Goal: Transaction & Acquisition: Purchase product/service

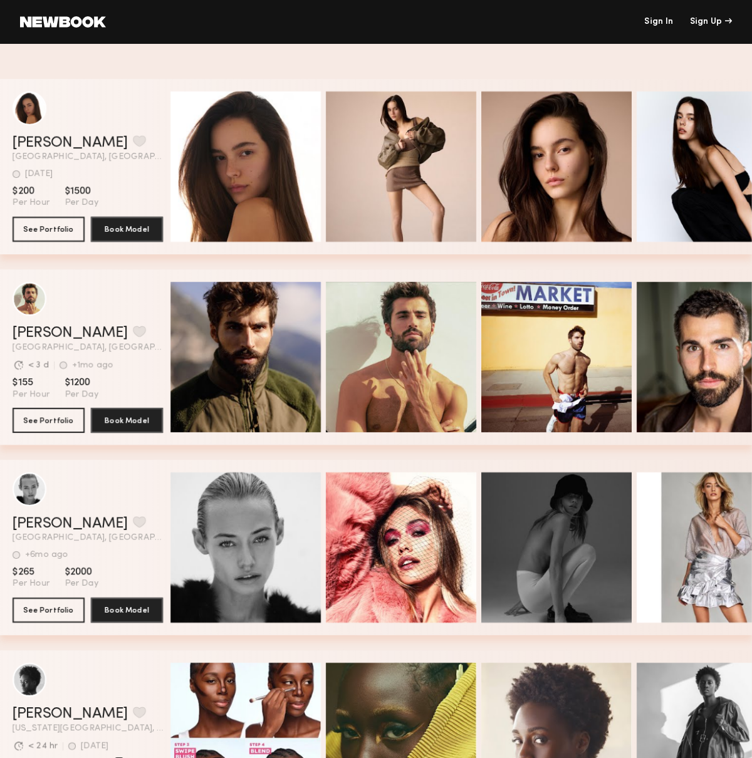
click at [656, 22] on link "Sign In" at bounding box center [658, 22] width 29 height 9
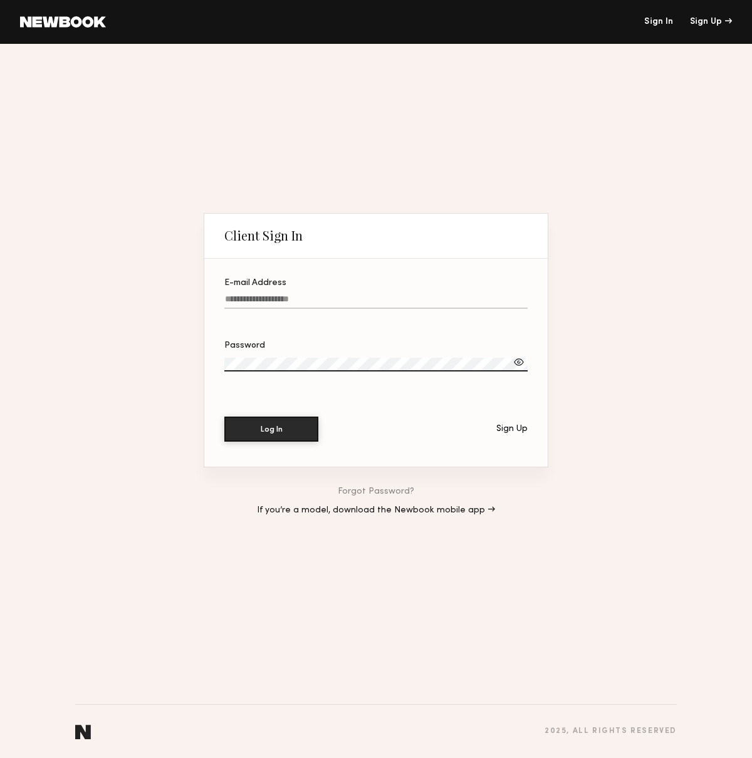
click at [293, 295] on input "E-mail Address" at bounding box center [375, 302] width 303 height 14
type input "**********"
click at [224, 417] on button "Log In" at bounding box center [271, 429] width 94 height 25
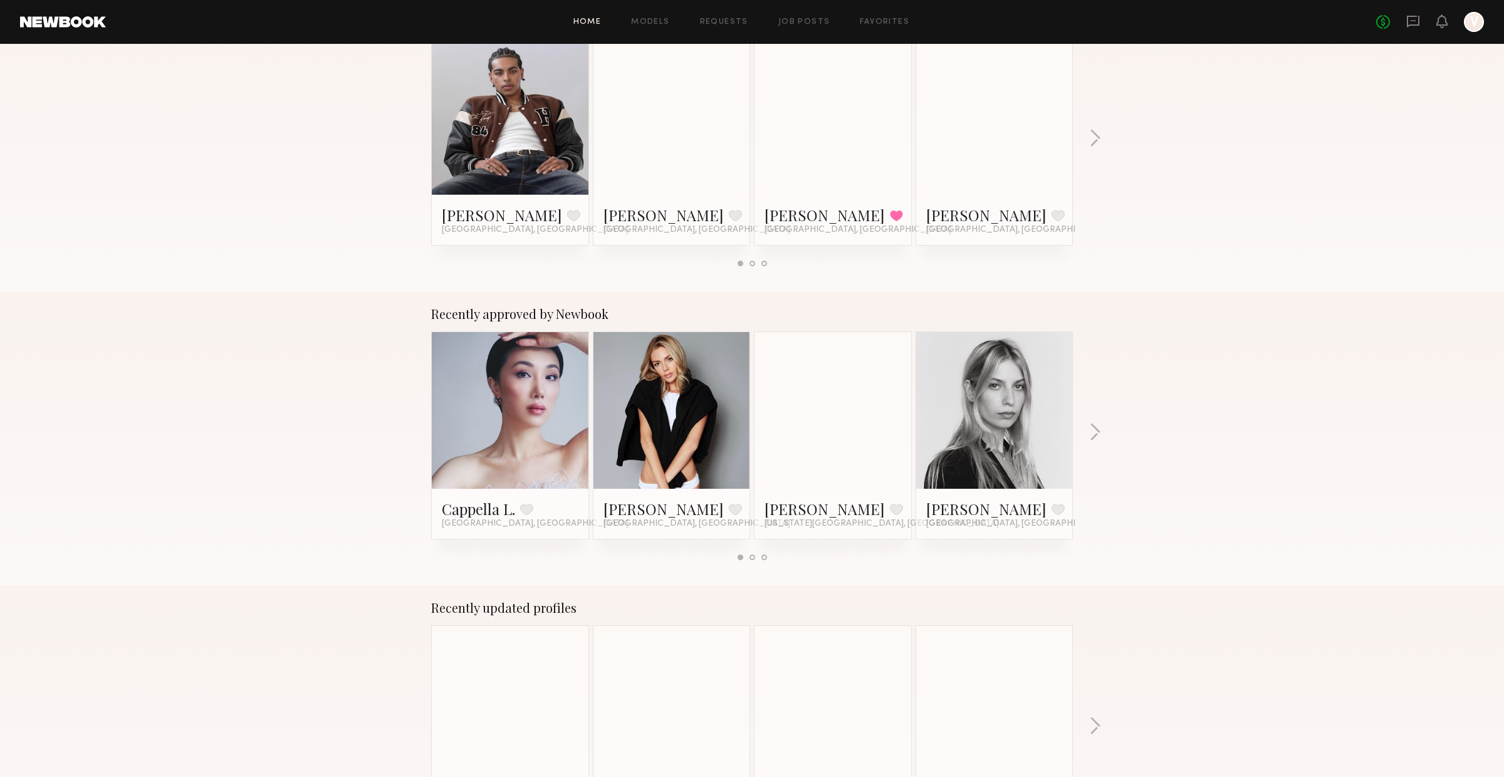
scroll to position [245, 0]
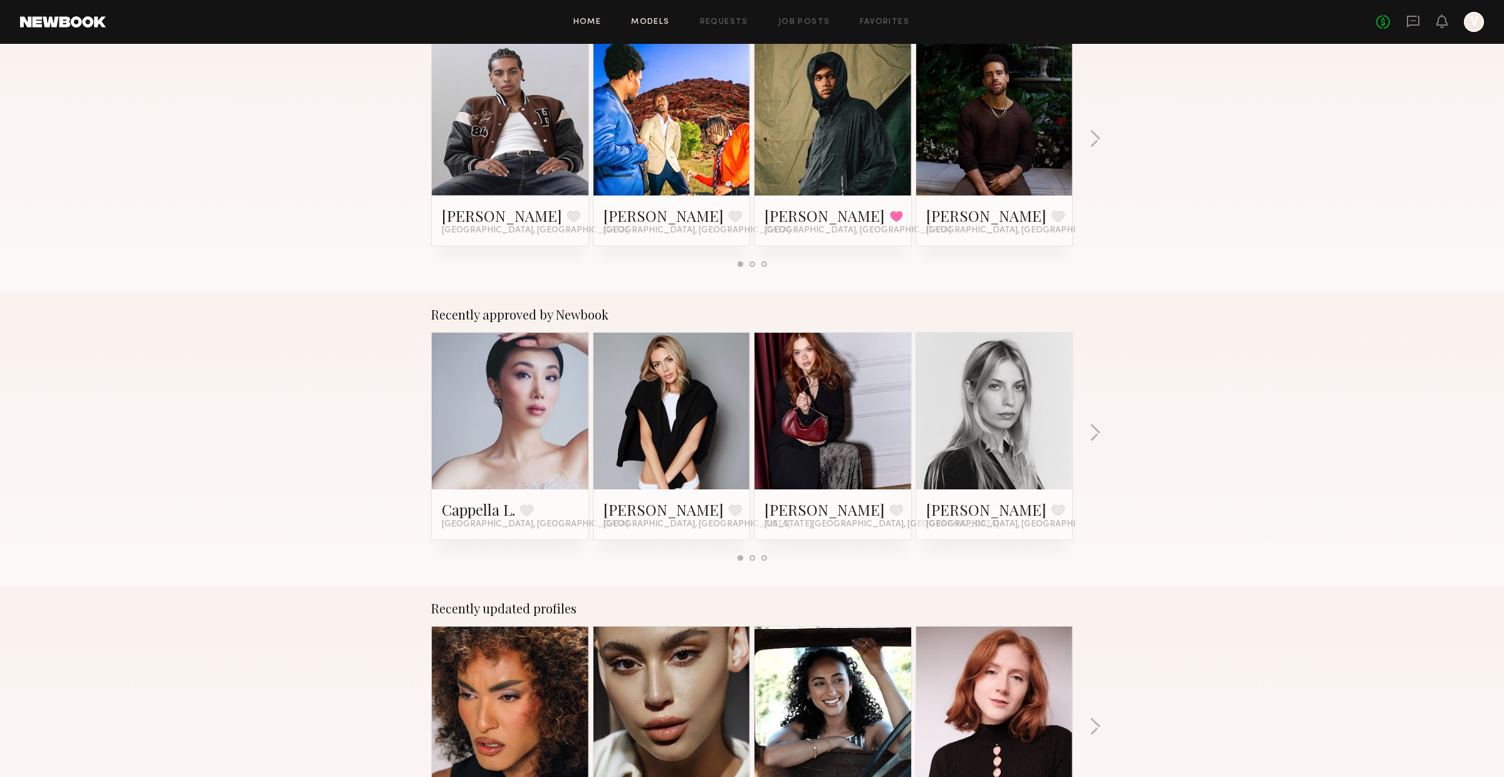
click at [665, 24] on link "Models" at bounding box center [650, 22] width 38 height 8
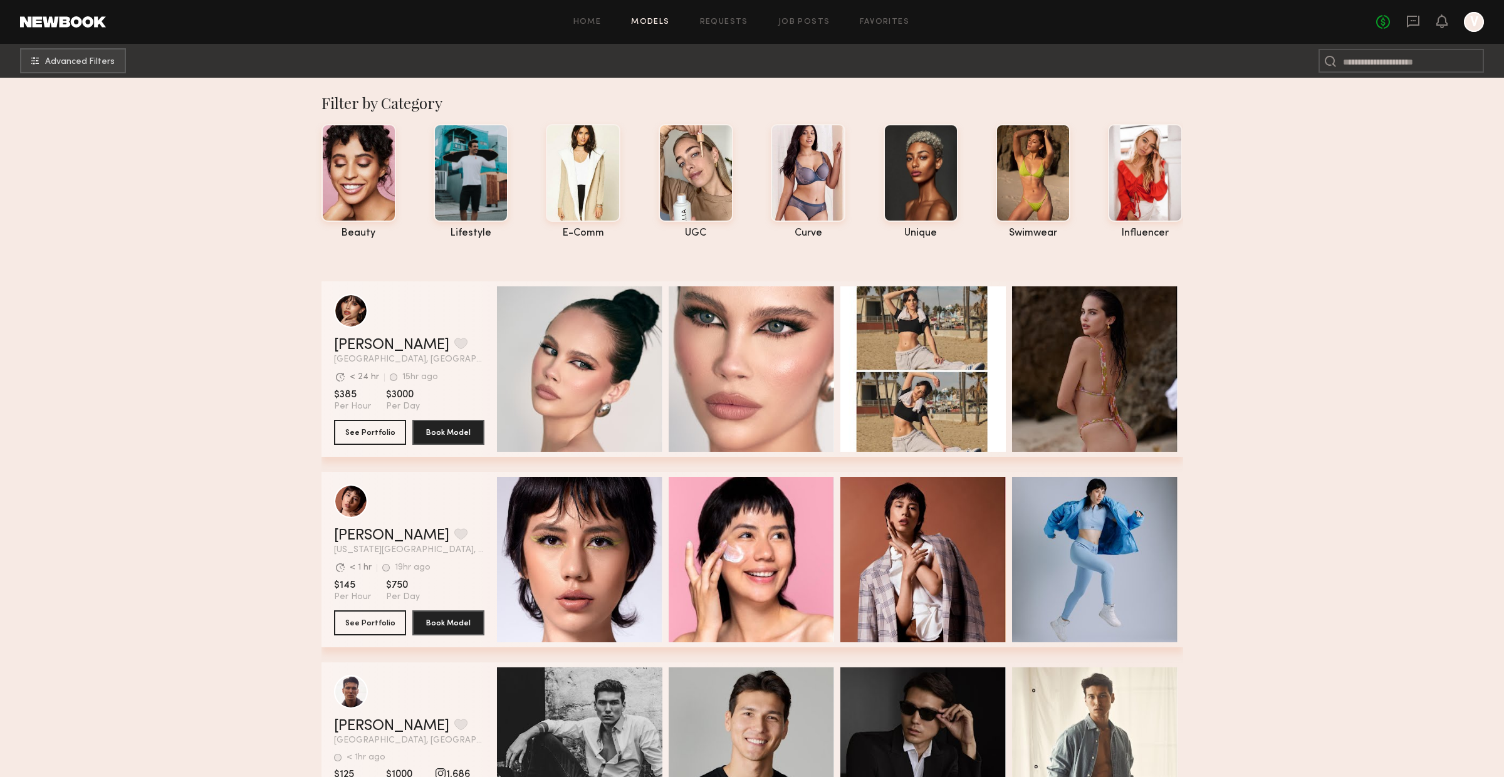
click at [583, 13] on div "Home Models Requests Job Posts Favorites Sign Out No fees up to $5,000 V" at bounding box center [795, 22] width 1378 height 20
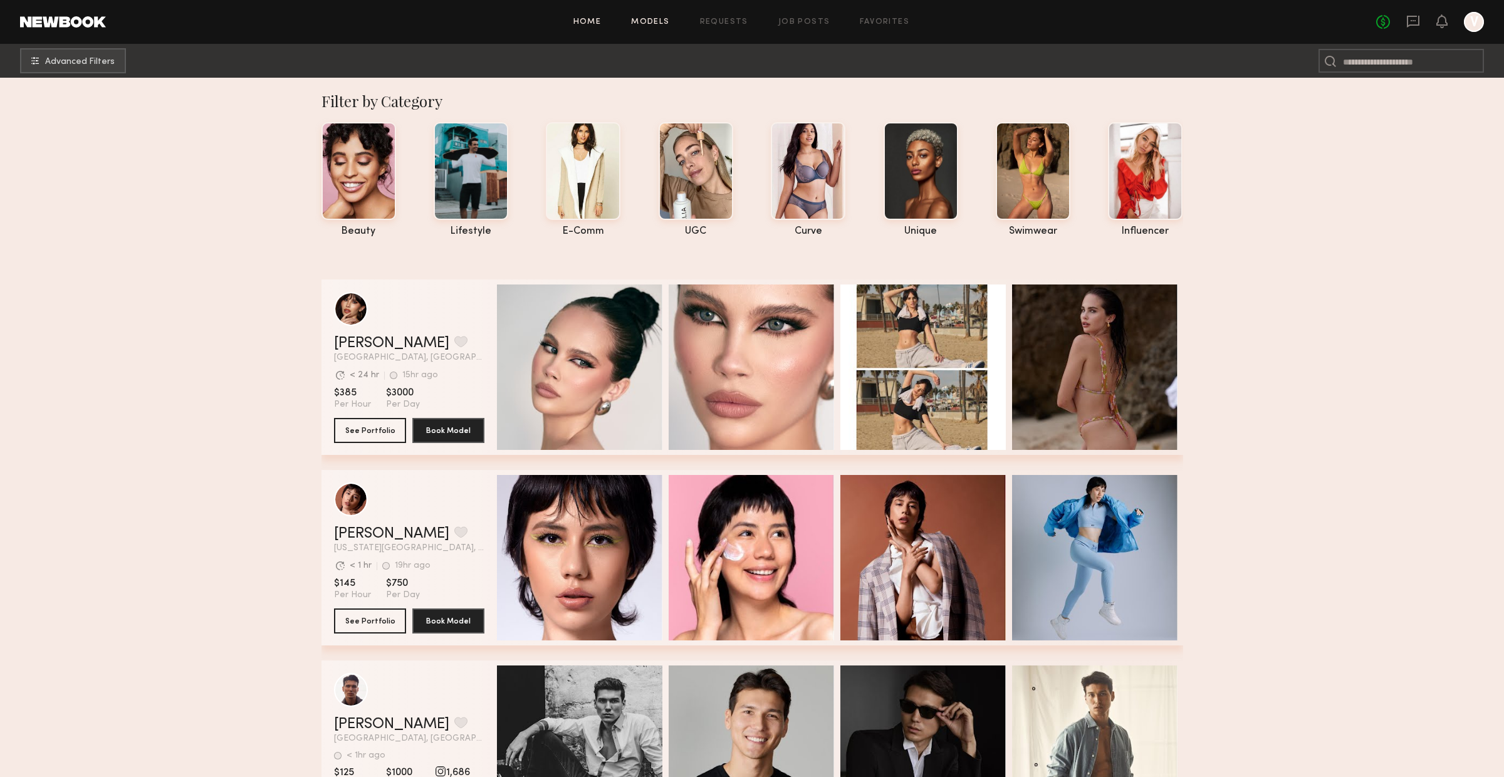
click at [579, 20] on link "Home" at bounding box center [587, 22] width 28 height 8
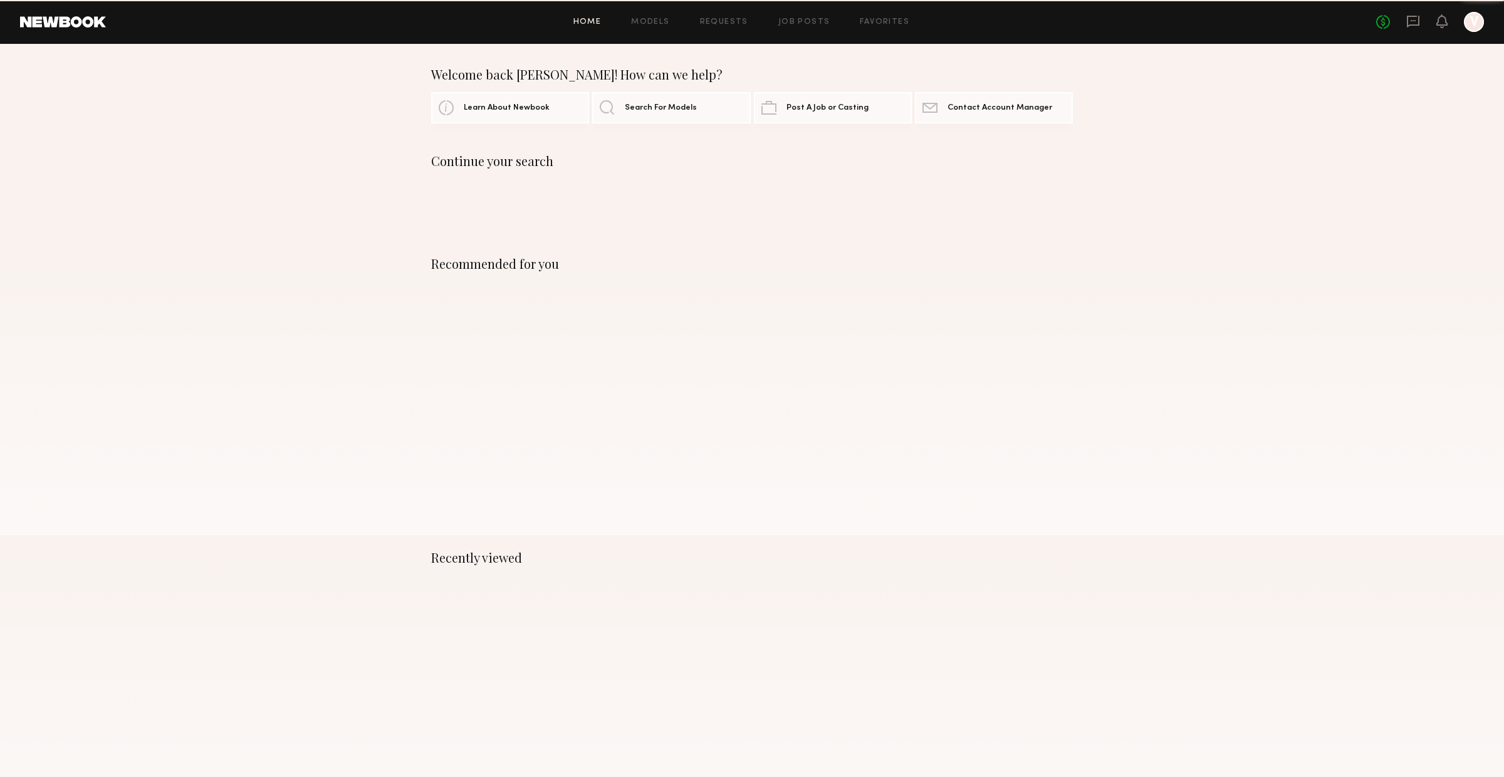
scroll to position [1, 0]
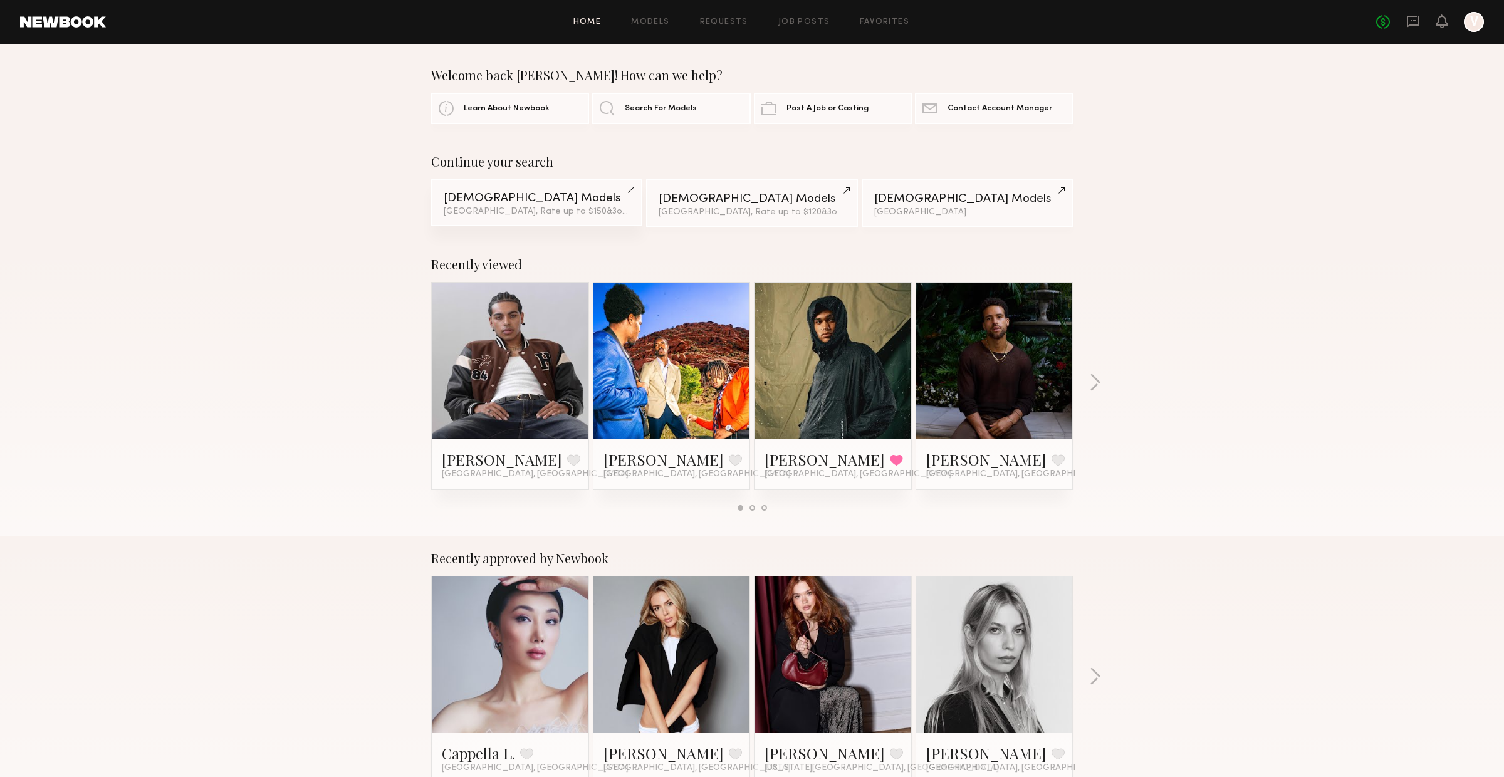
click at [560, 197] on div "Male Models" at bounding box center [537, 198] width 186 height 12
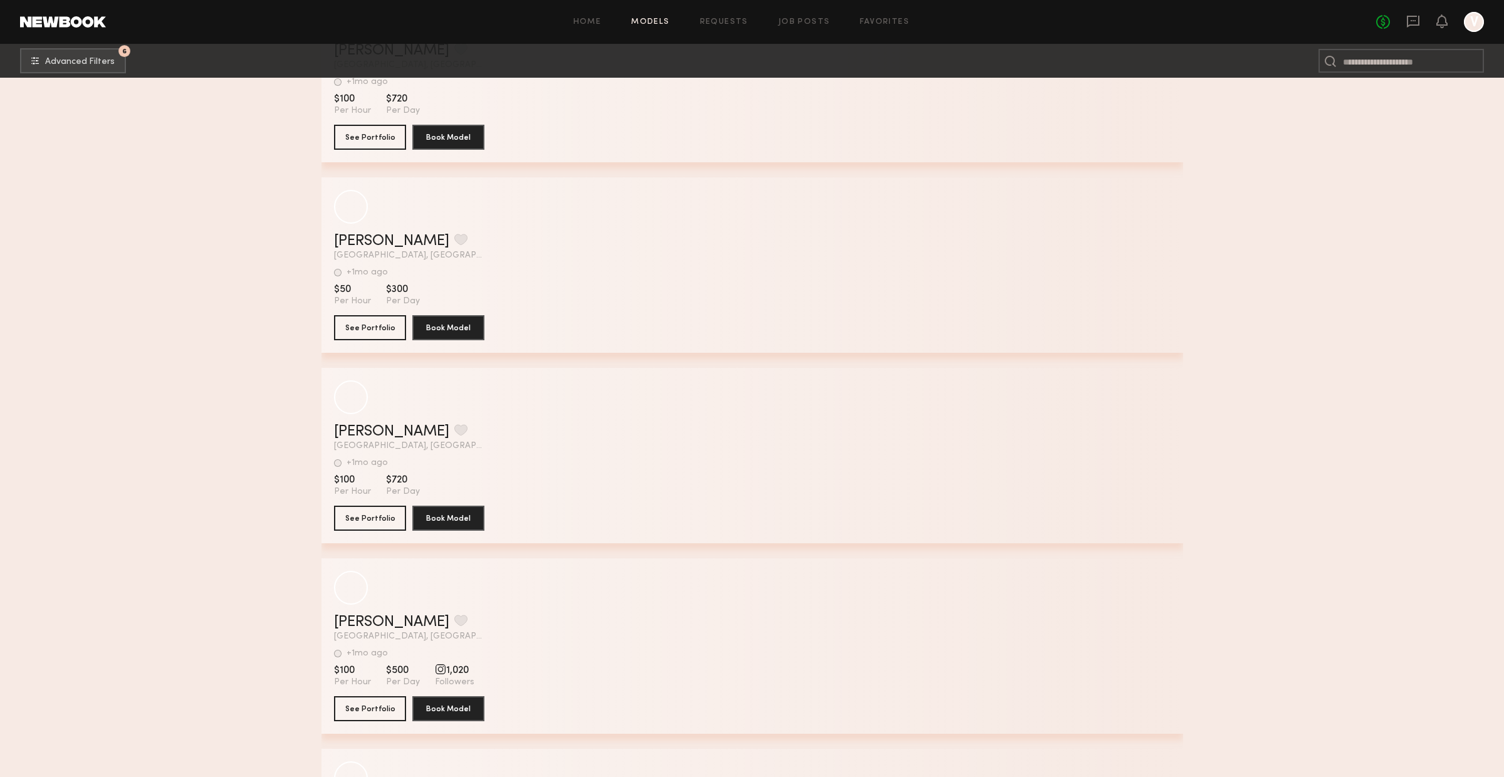
scroll to position [21777, 0]
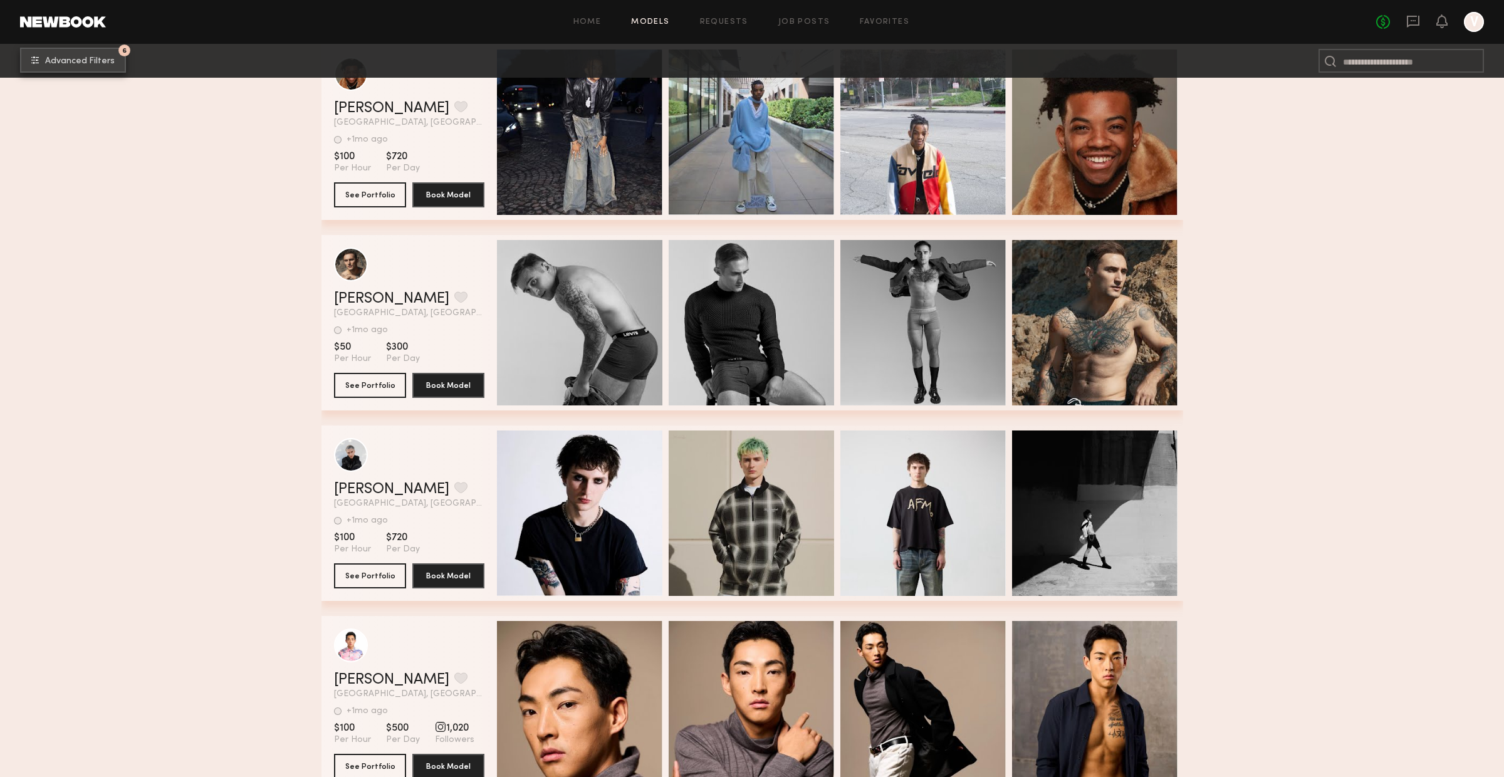
click at [111, 69] on button "6 Advanced Filters" at bounding box center [73, 60] width 106 height 25
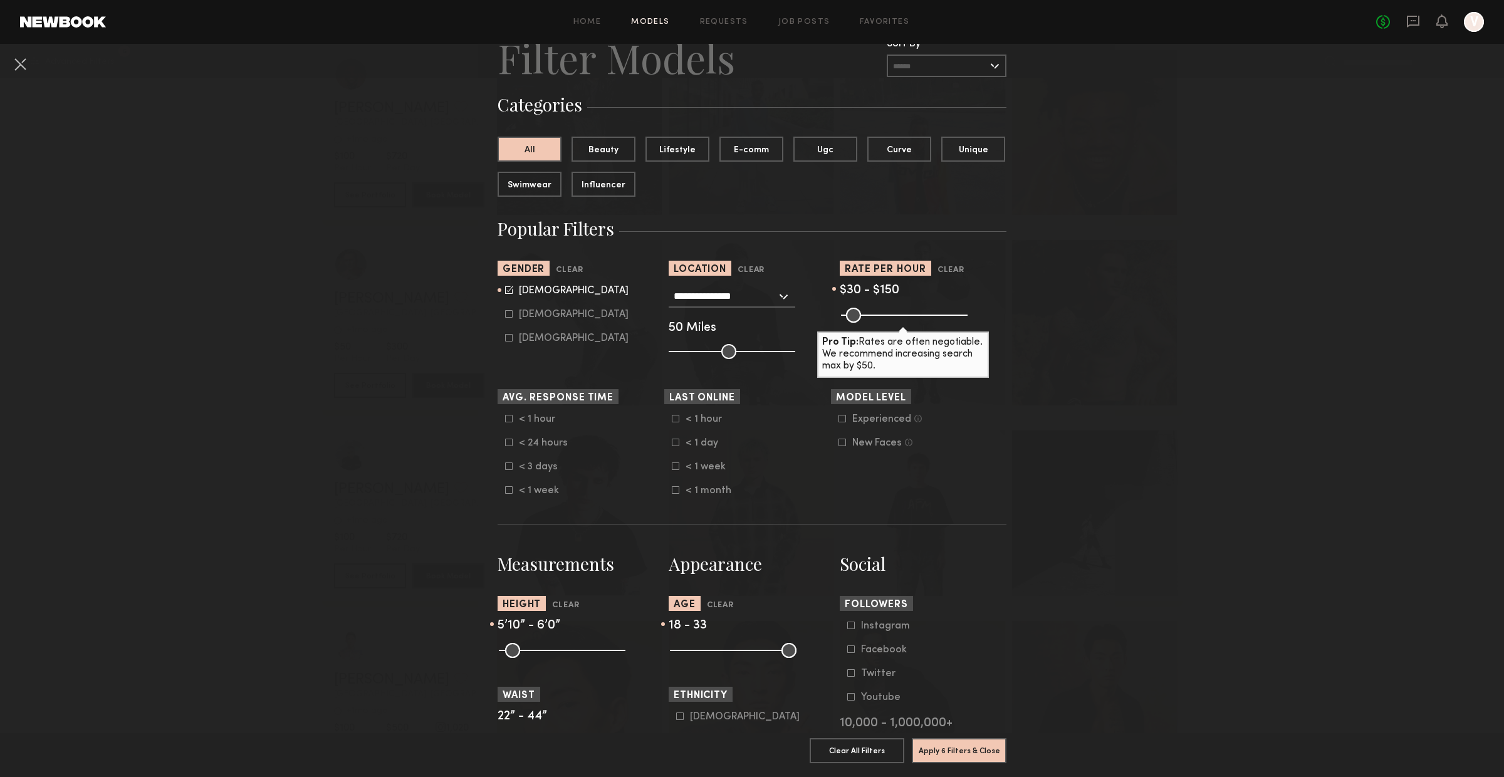
scroll to position [50, 0]
click at [965, 750] on button "Apply 6 Filters & Close" at bounding box center [959, 750] width 95 height 25
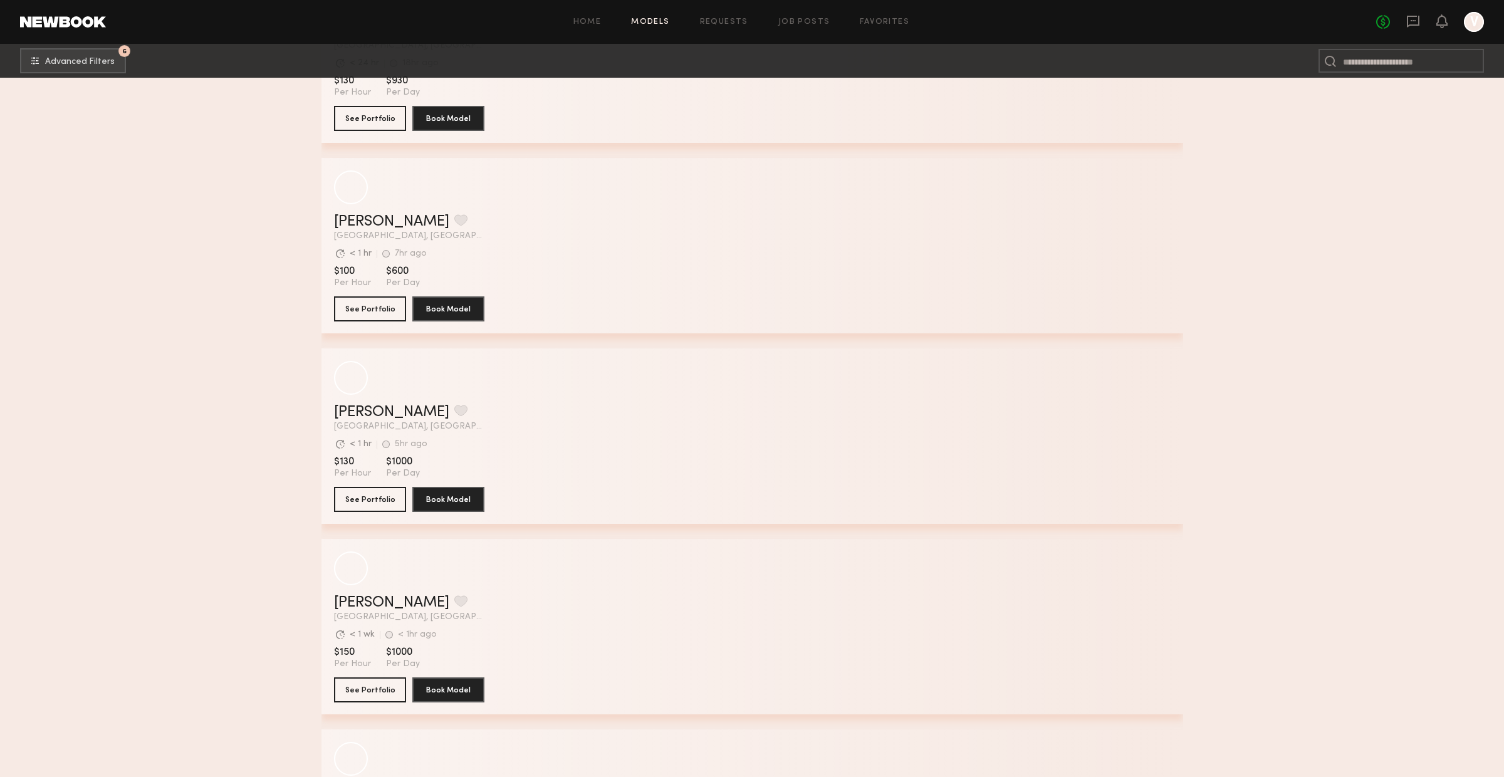
scroll to position [0, 0]
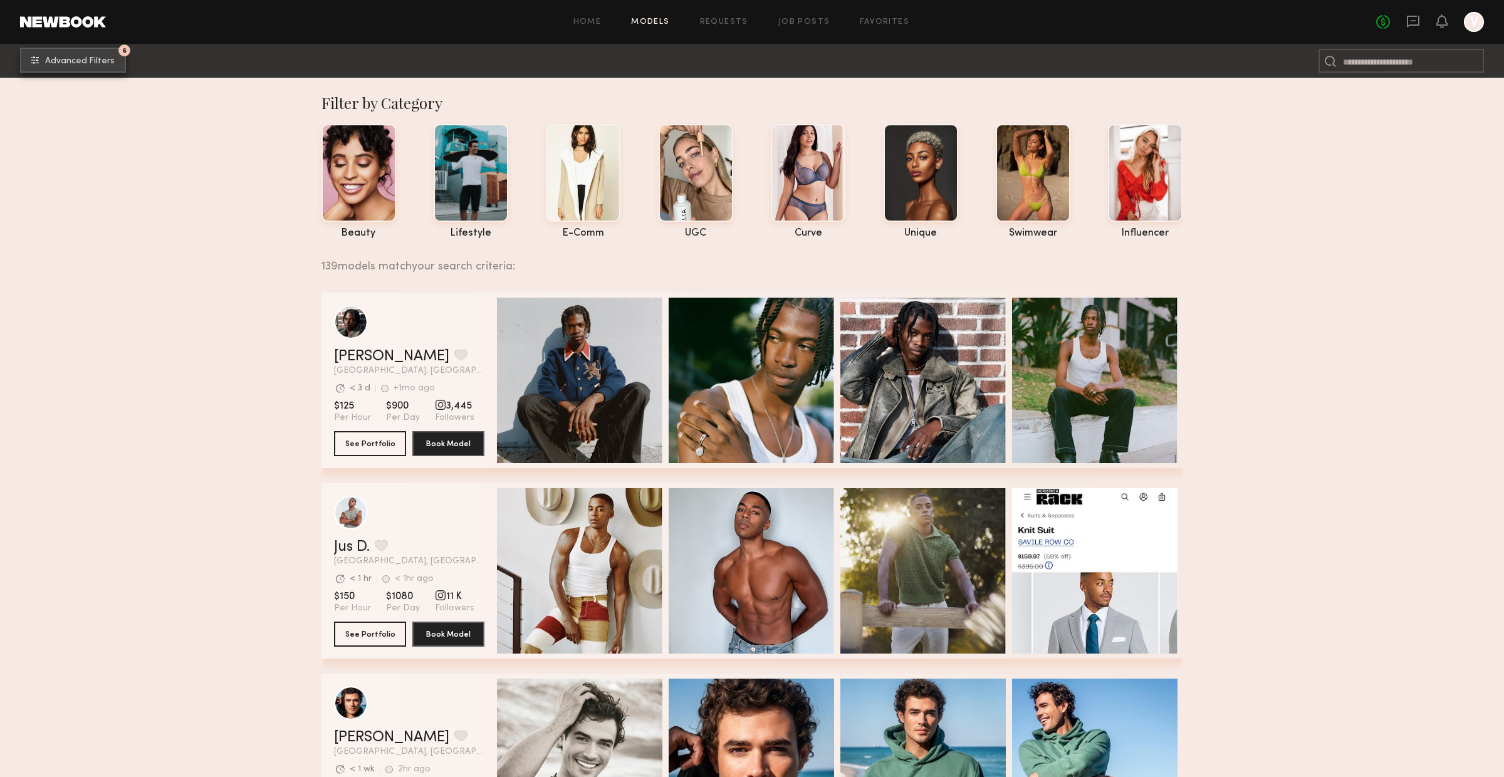
click at [76, 61] on span "Advanced Filters" at bounding box center [80, 61] width 70 height 9
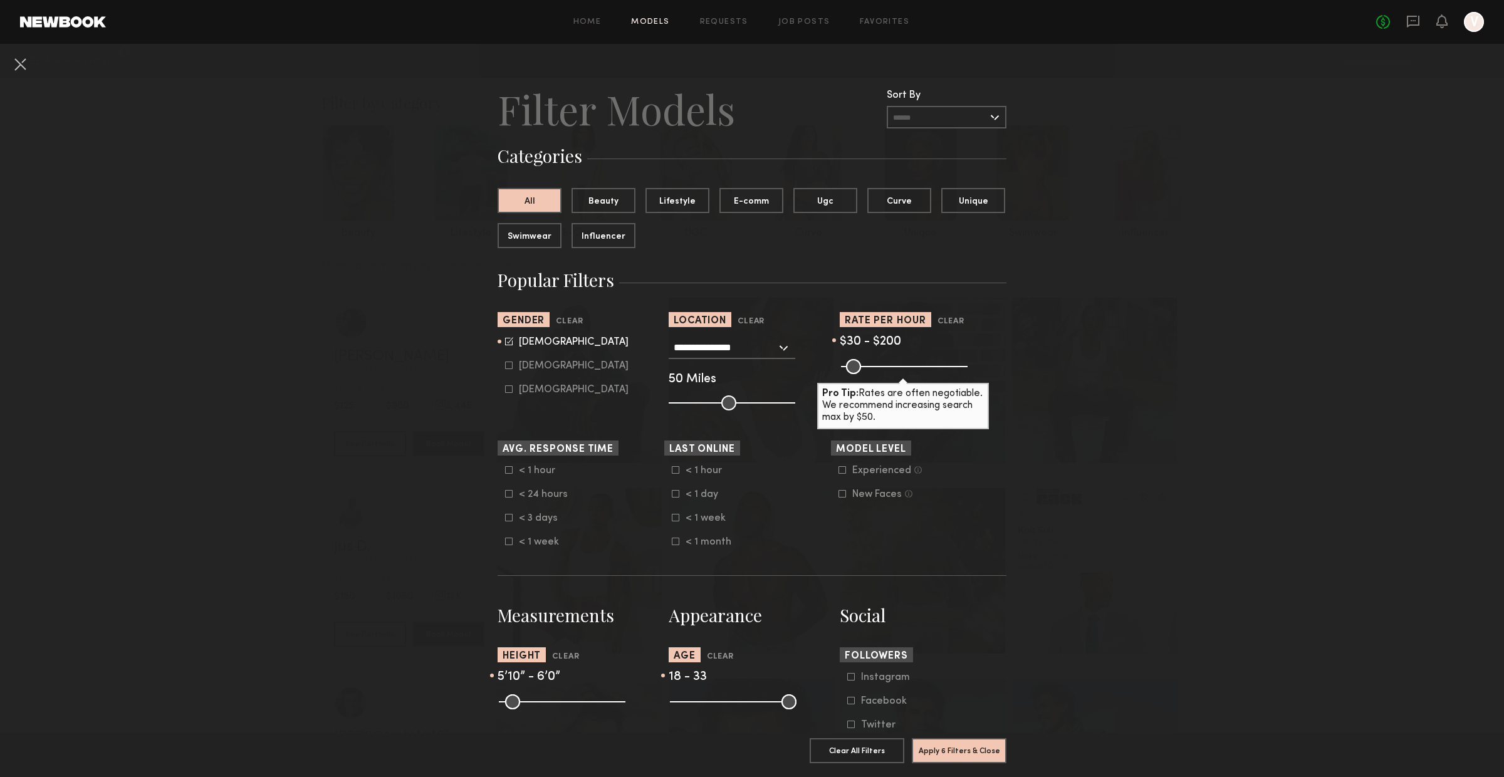
drag, startPoint x: 876, startPoint y: 369, endPoint x: 889, endPoint y: 369, distance: 13.2
type input "***"
click at [889, 369] on input "range" at bounding box center [904, 366] width 127 height 15
drag, startPoint x: 849, startPoint y: 367, endPoint x: 865, endPoint y: 364, distance: 16.6
type input "***"
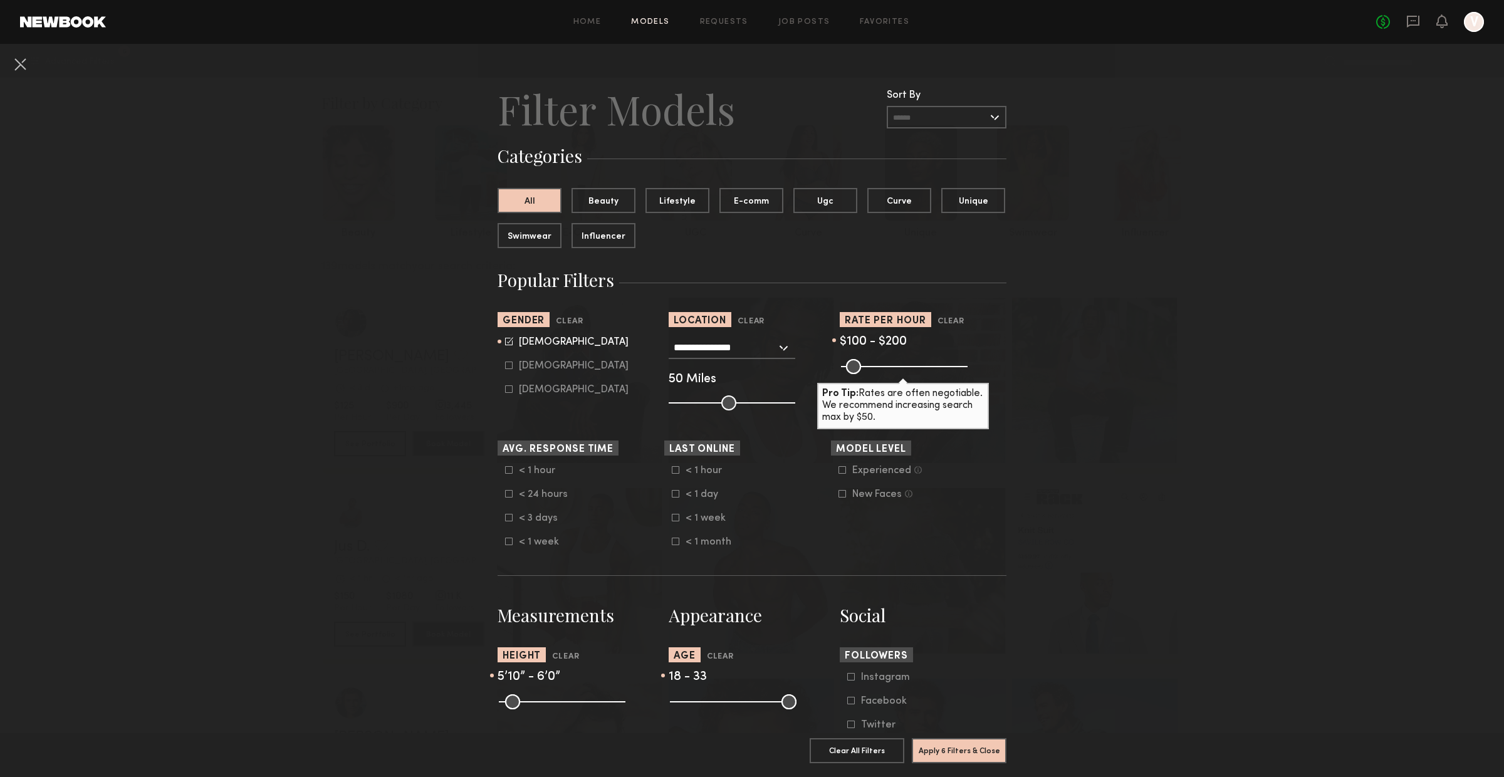
click at [865, 364] on input "range" at bounding box center [904, 366] width 127 height 15
click at [959, 754] on button "Apply 6 Filters & Close" at bounding box center [959, 750] width 95 height 25
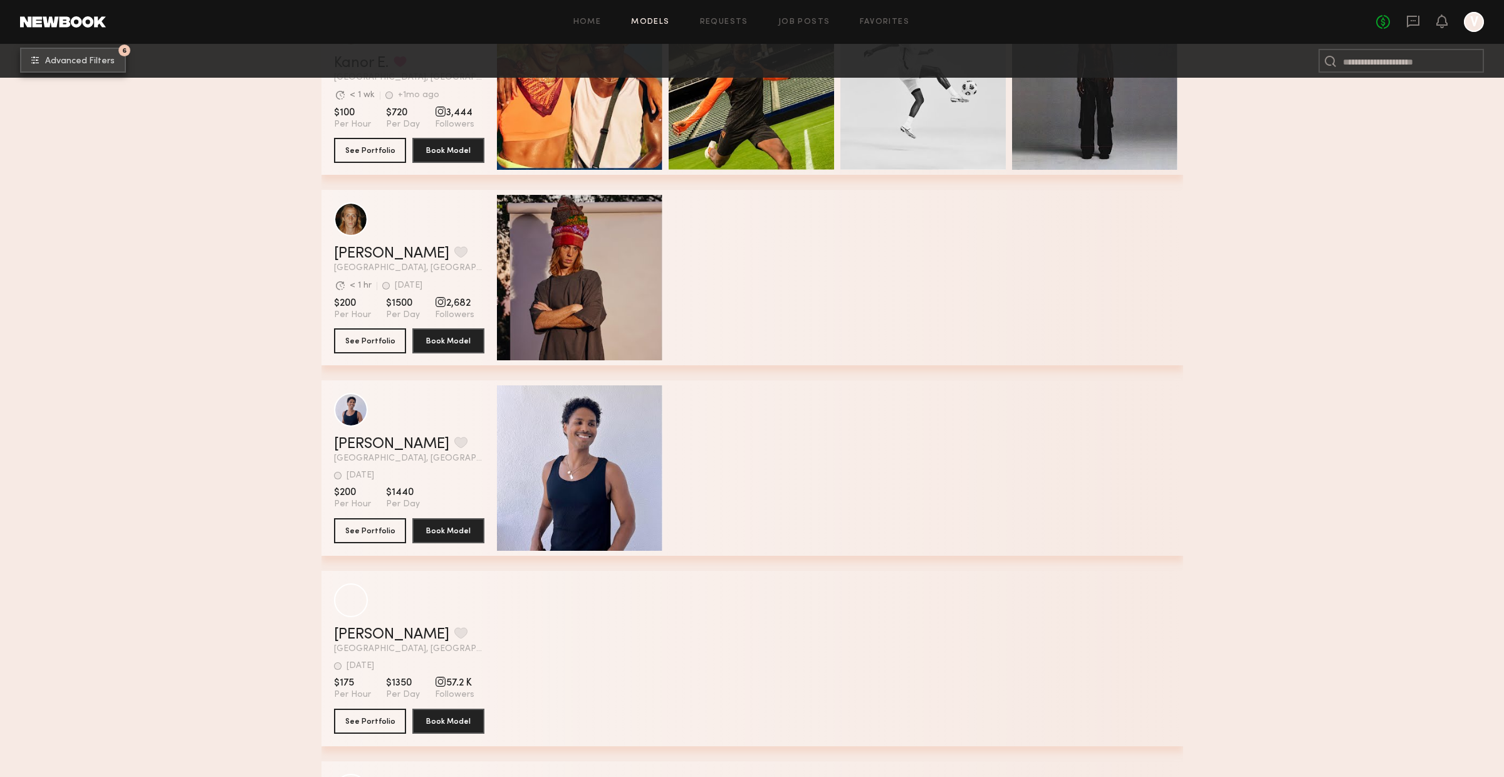
scroll to position [5482, 0]
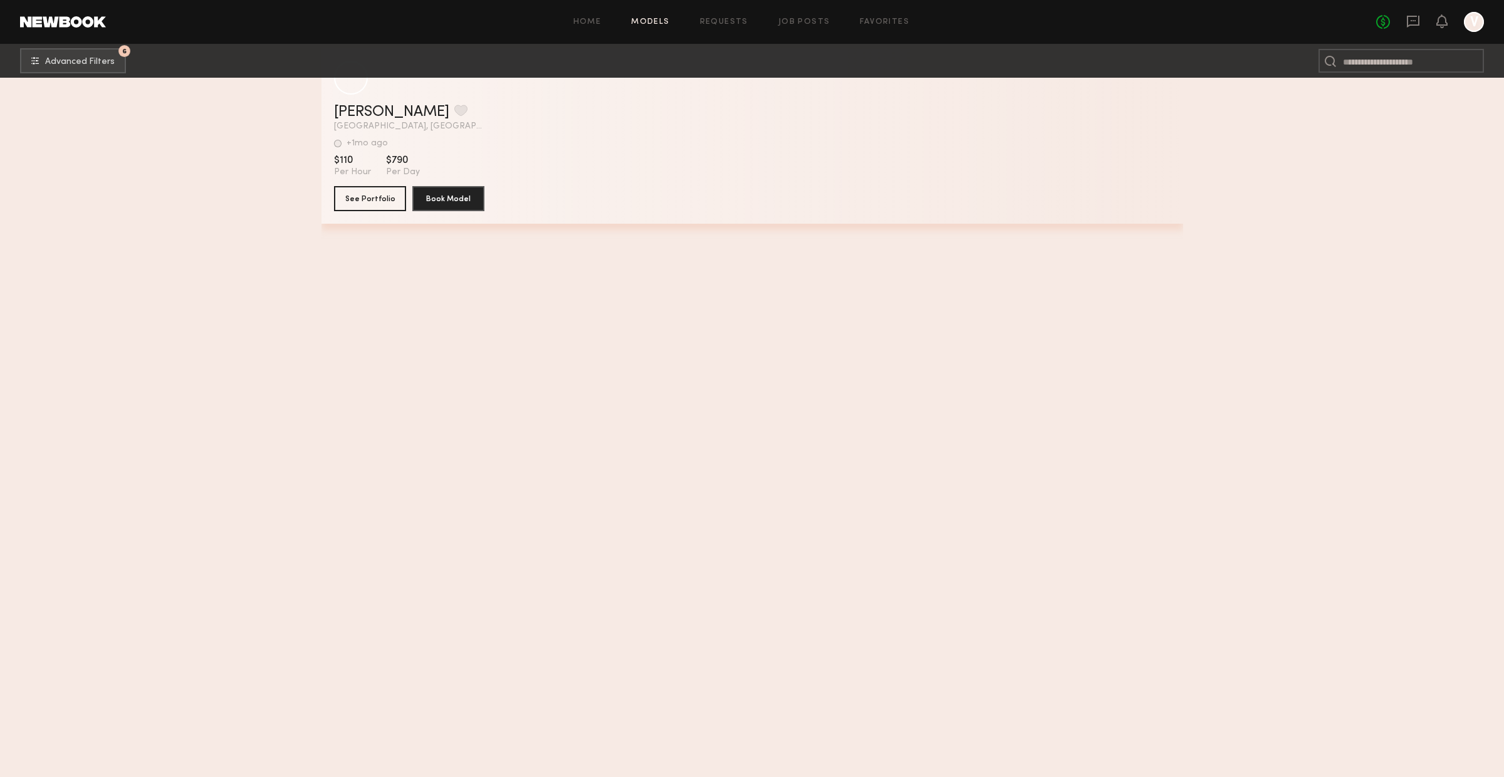
scroll to position [15483, 0]
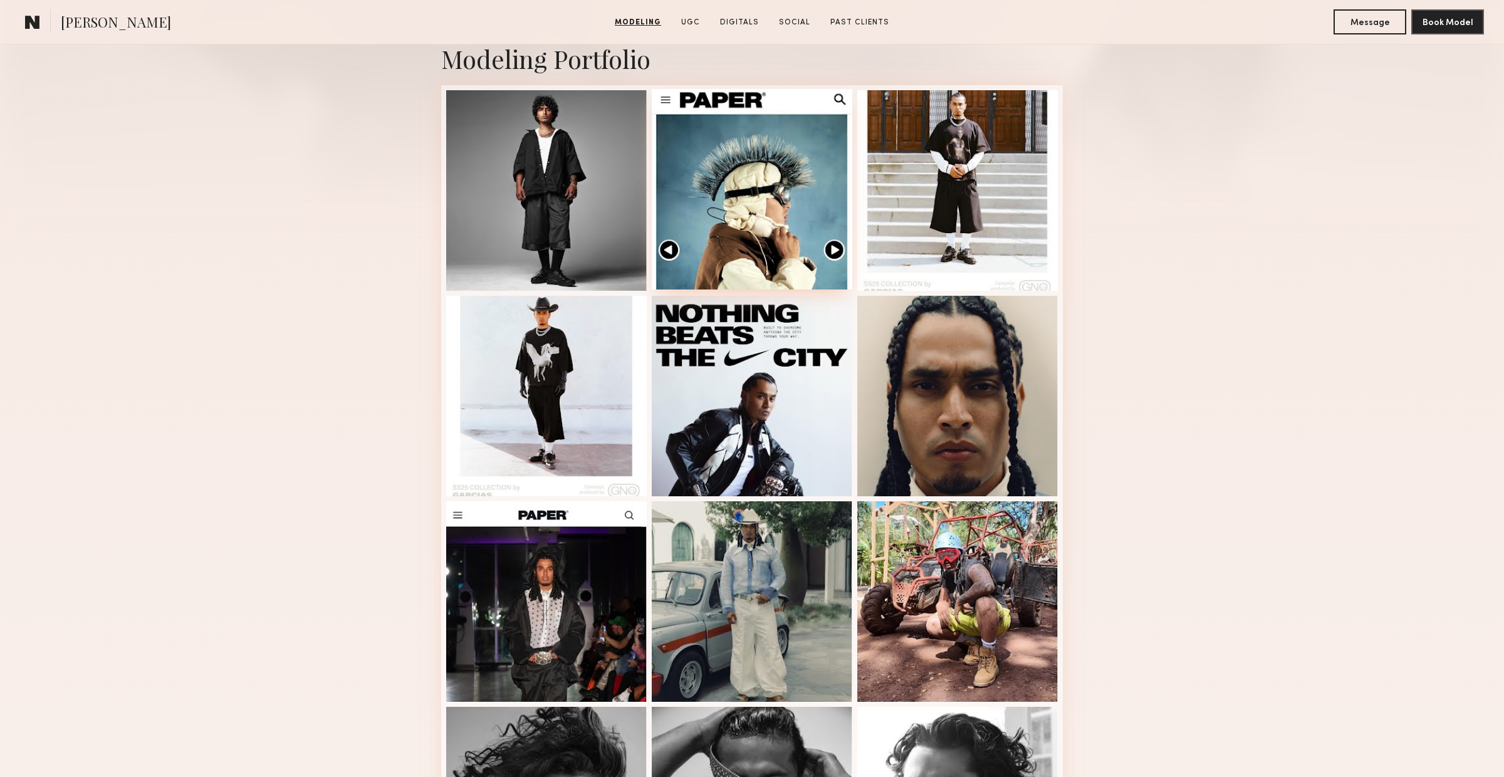
scroll to position [286, 0]
